Goal: Task Accomplishment & Management: Use online tool/utility

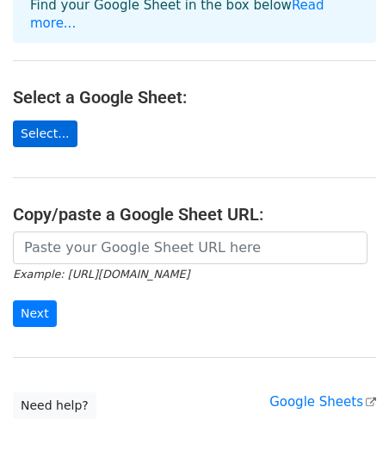
scroll to position [164, 0]
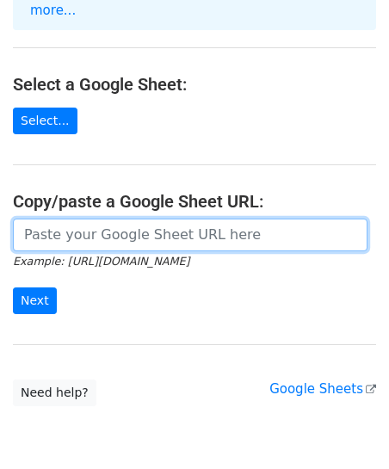
click at [104, 219] on input "url" at bounding box center [190, 235] width 355 height 33
paste input "https://docs.google.com/spreadsheets/d/1xyg-Z9zlYKw-UBNlymPyB9z8Pghl4Qmiq0VFMeZ…"
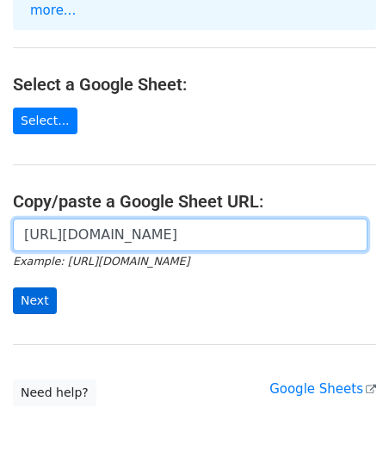
type input "https://docs.google.com/spreadsheets/d/1xyg-Z9zlYKw-UBNlymPyB9z8Pghl4Qmiq0VFMeZ…"
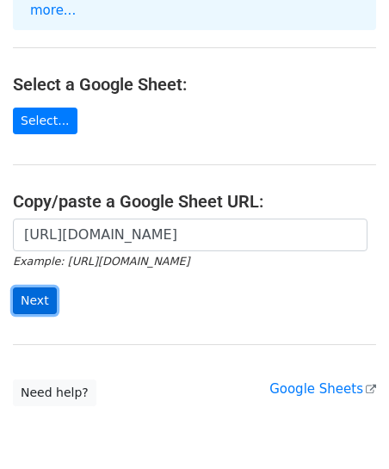
scroll to position [0, 0]
click at [36, 287] on input "Next" at bounding box center [35, 300] width 44 height 27
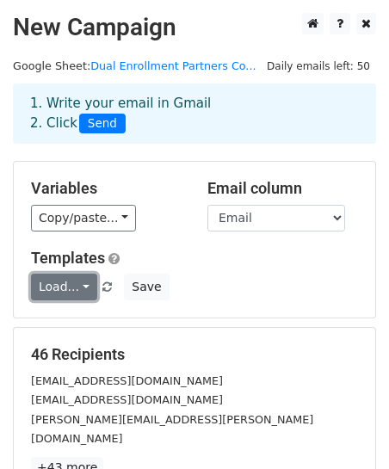
click at [67, 282] on link "Load..." at bounding box center [64, 287] width 66 height 27
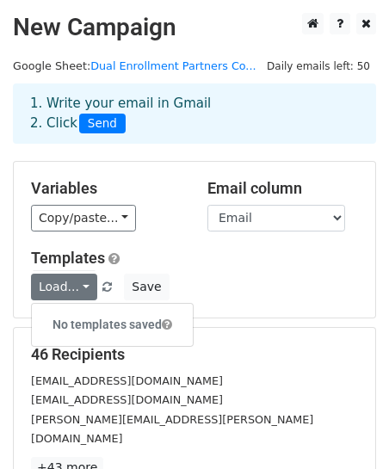
click at [133, 152] on div "1. Write your email in Gmail 2. Click Send" at bounding box center [194, 126] width 389 height 69
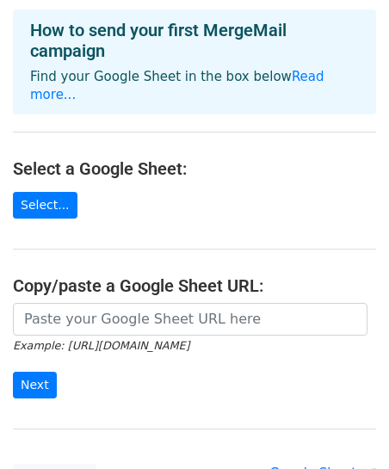
scroll to position [81, 0]
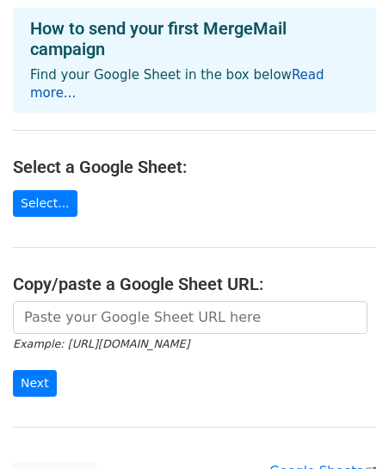
click at [303, 77] on link "Read more..." at bounding box center [177, 84] width 294 height 34
